Goal: Find specific page/section: Find specific page/section

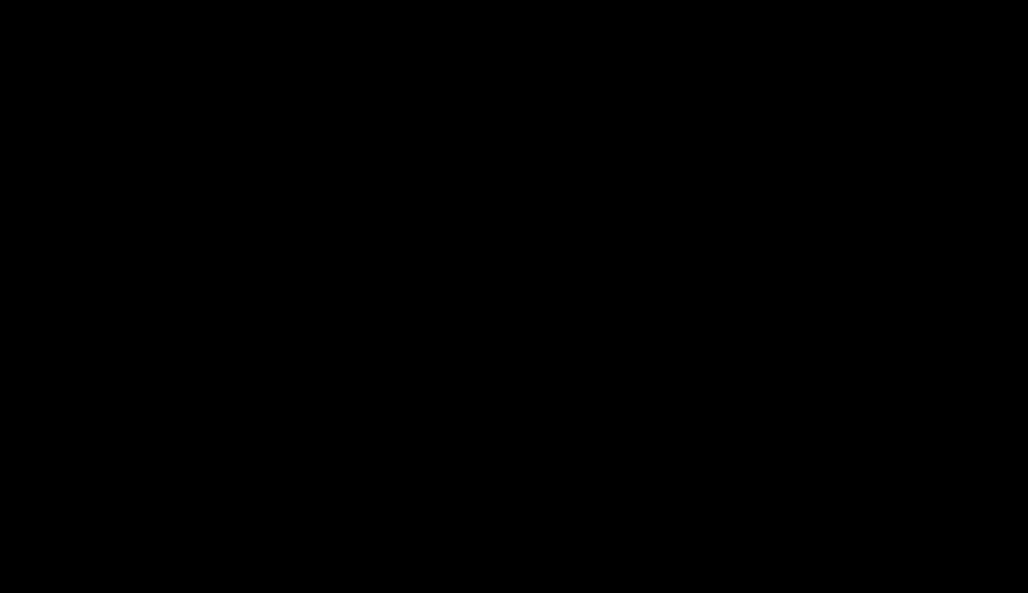
scroll to position [1, 0]
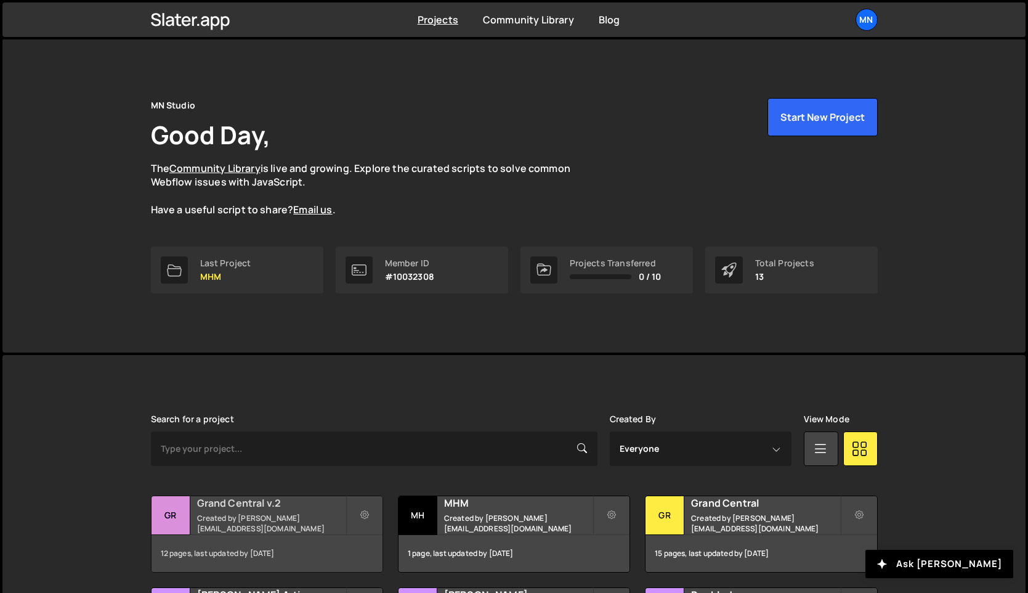
click at [243, 509] on h2 "Grand Central v.2" at bounding box center [271, 503] width 148 height 14
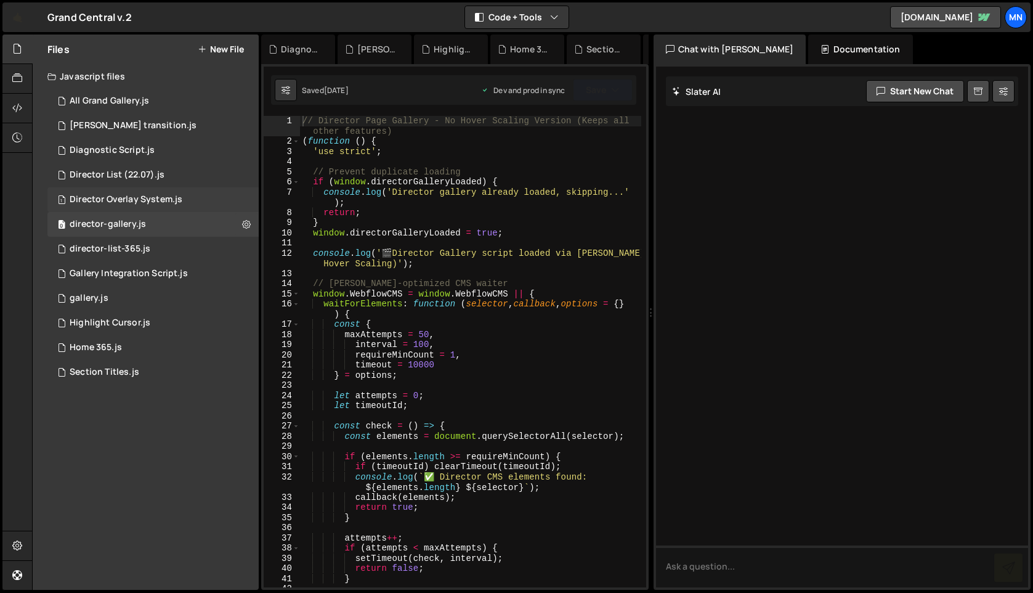
click at [122, 201] on div "Director Overlay System.js" at bounding box center [126, 199] width 113 height 11
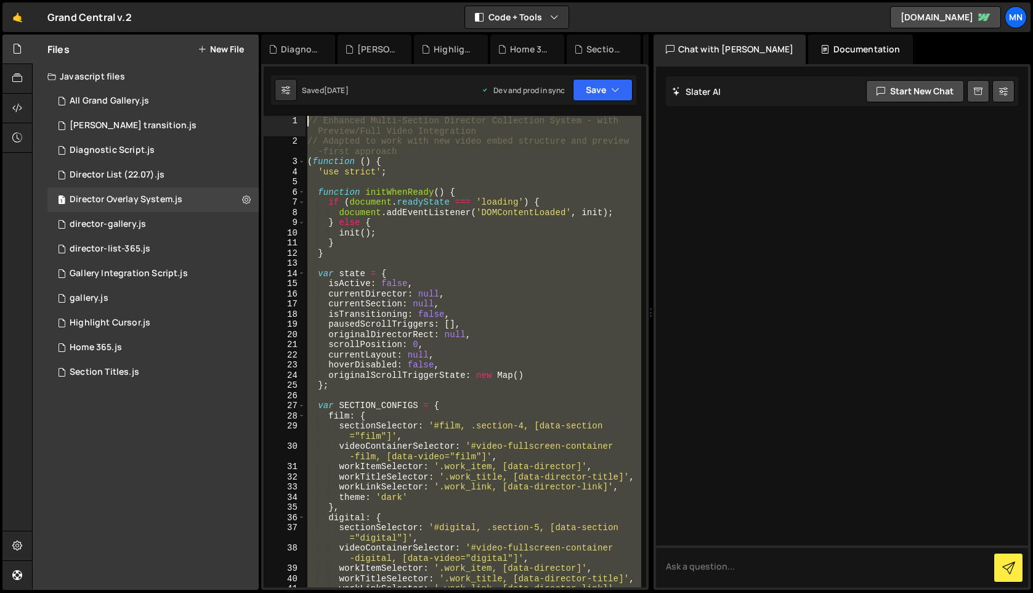
drag, startPoint x: 331, startPoint y: 498, endPoint x: 249, endPoint y: -95, distance: 599.4
click at [249, 0] on html "Projects [GEOGRAPHIC_DATA] Blog [GEOGRAPHIC_DATA] Projects Your Teams Invite te…" at bounding box center [516, 296] width 1033 height 593
type textarea "// Enhanced Multi-Section Director Collection System - with Preview/Full Video …"
